Goal: Find specific page/section: Find specific page/section

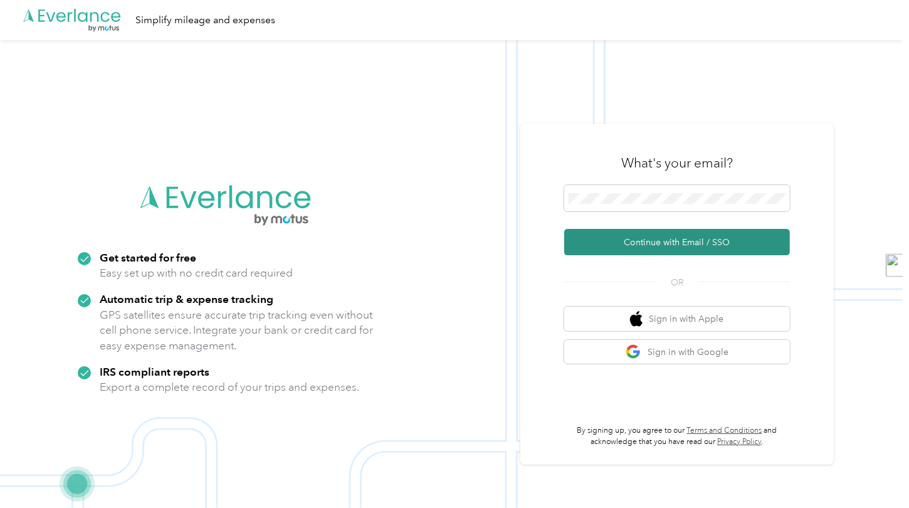
click at [690, 239] on button "Continue with Email / SSO" at bounding box center [677, 242] width 226 height 26
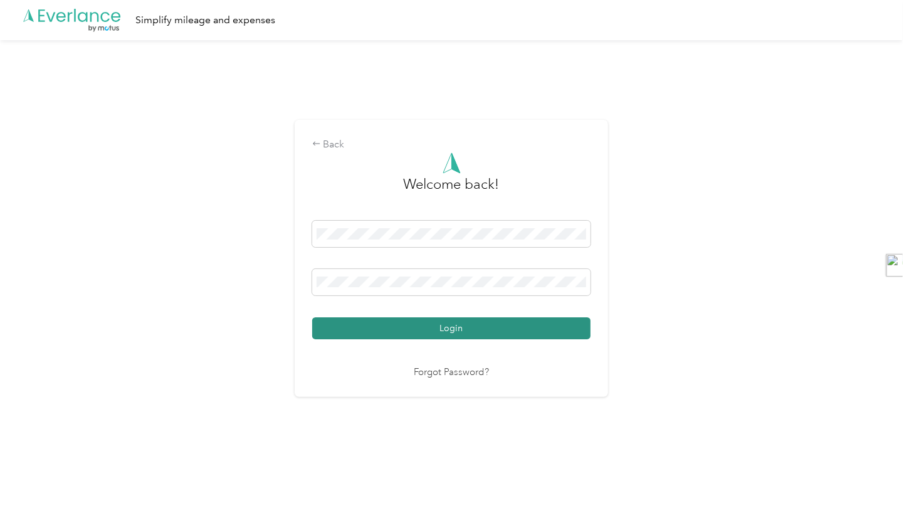
click at [413, 331] on button "Login" at bounding box center [451, 328] width 278 height 22
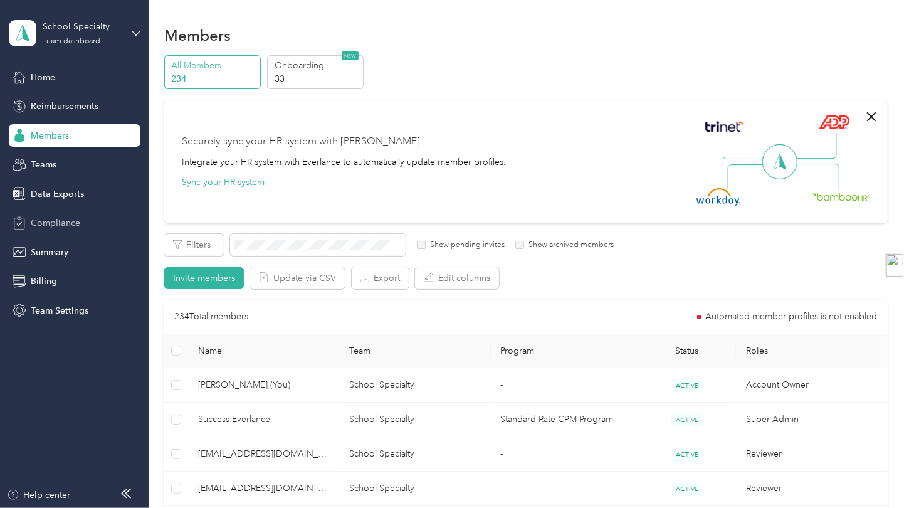
click at [74, 219] on span "Compliance" at bounding box center [56, 222] width 50 height 13
